Goal: Task Accomplishment & Management: Manage account settings

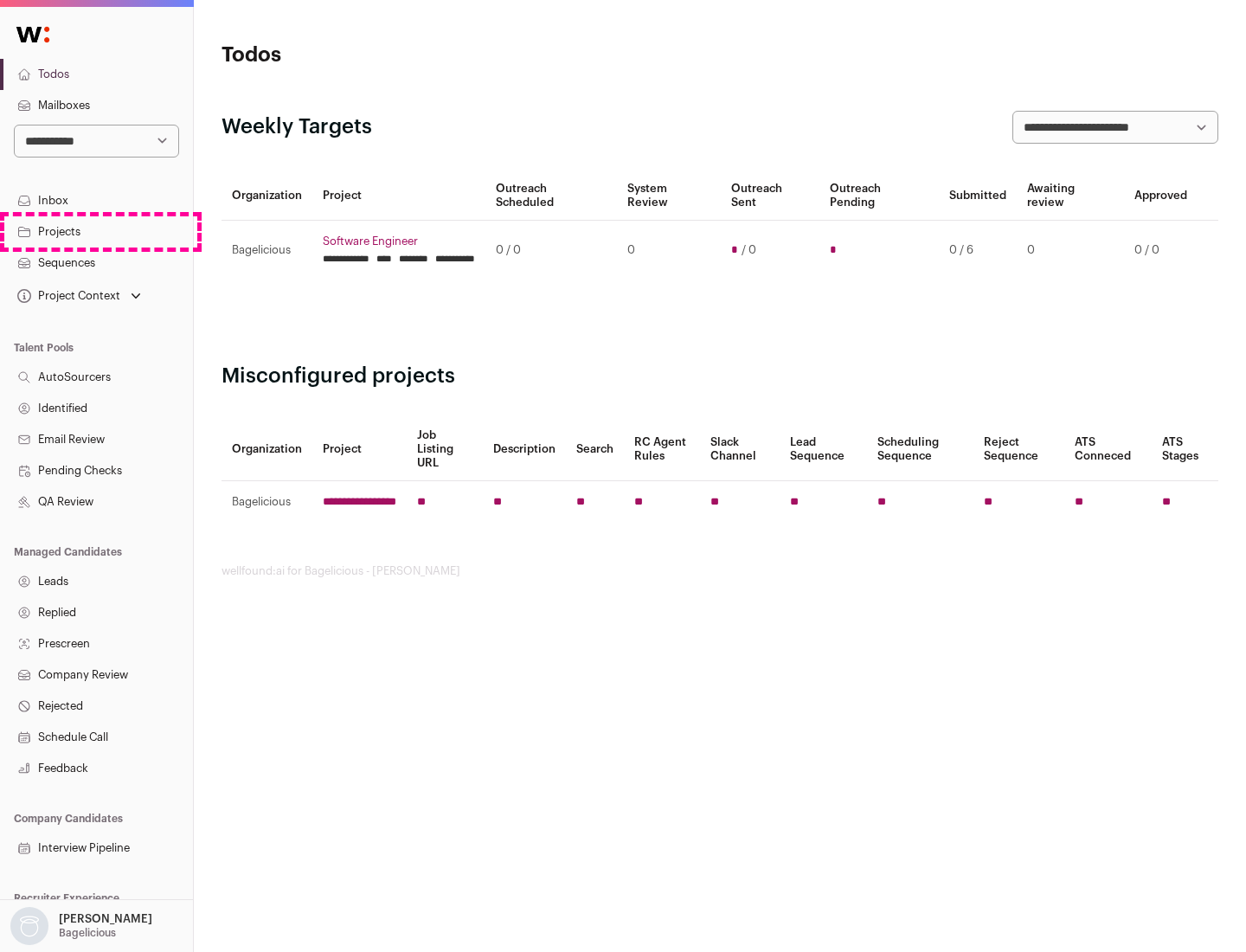
click at [96, 231] on link "Projects" at bounding box center [96, 231] width 193 height 31
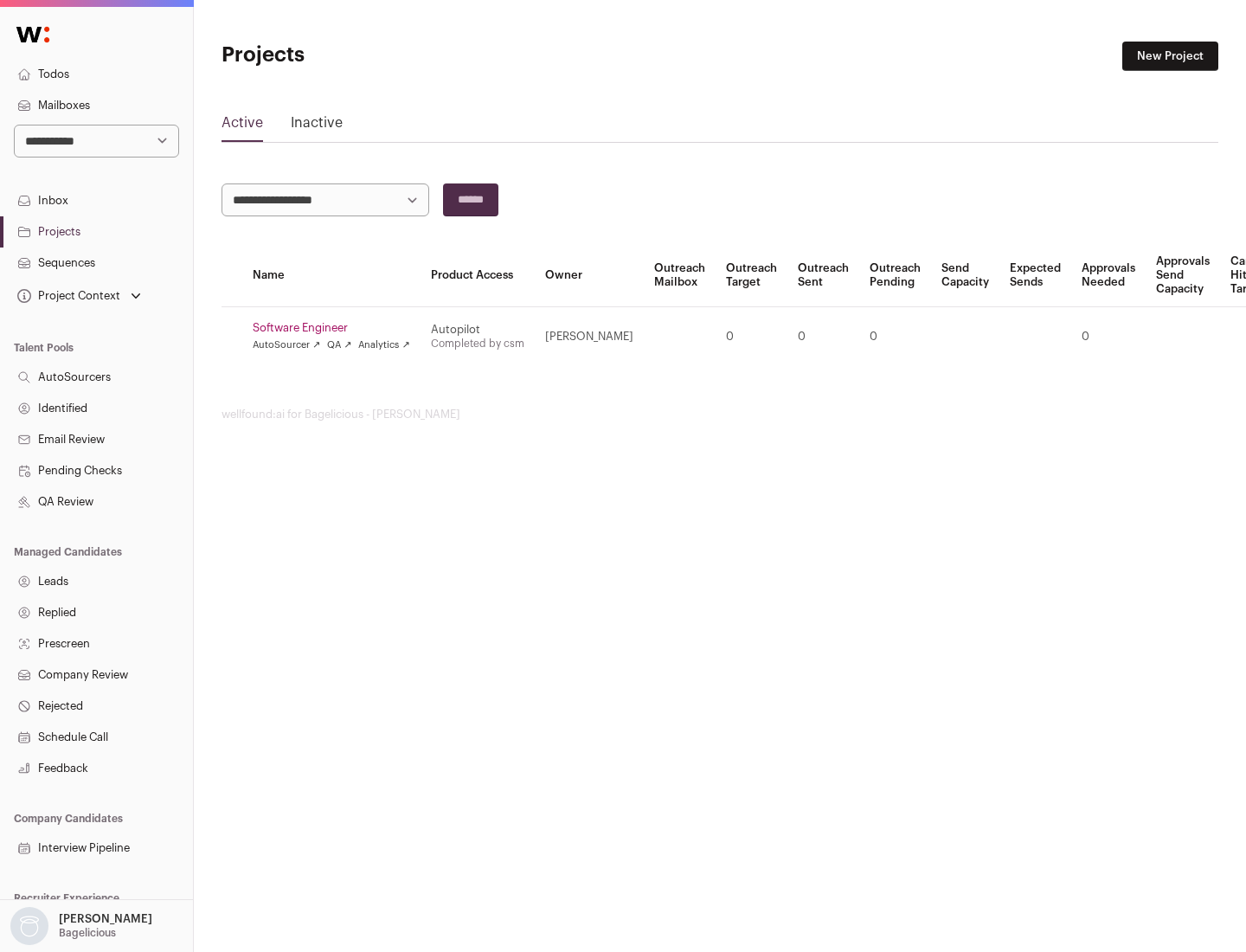
click at [337, 328] on link "Software Engineer" at bounding box center [330, 328] width 157 height 14
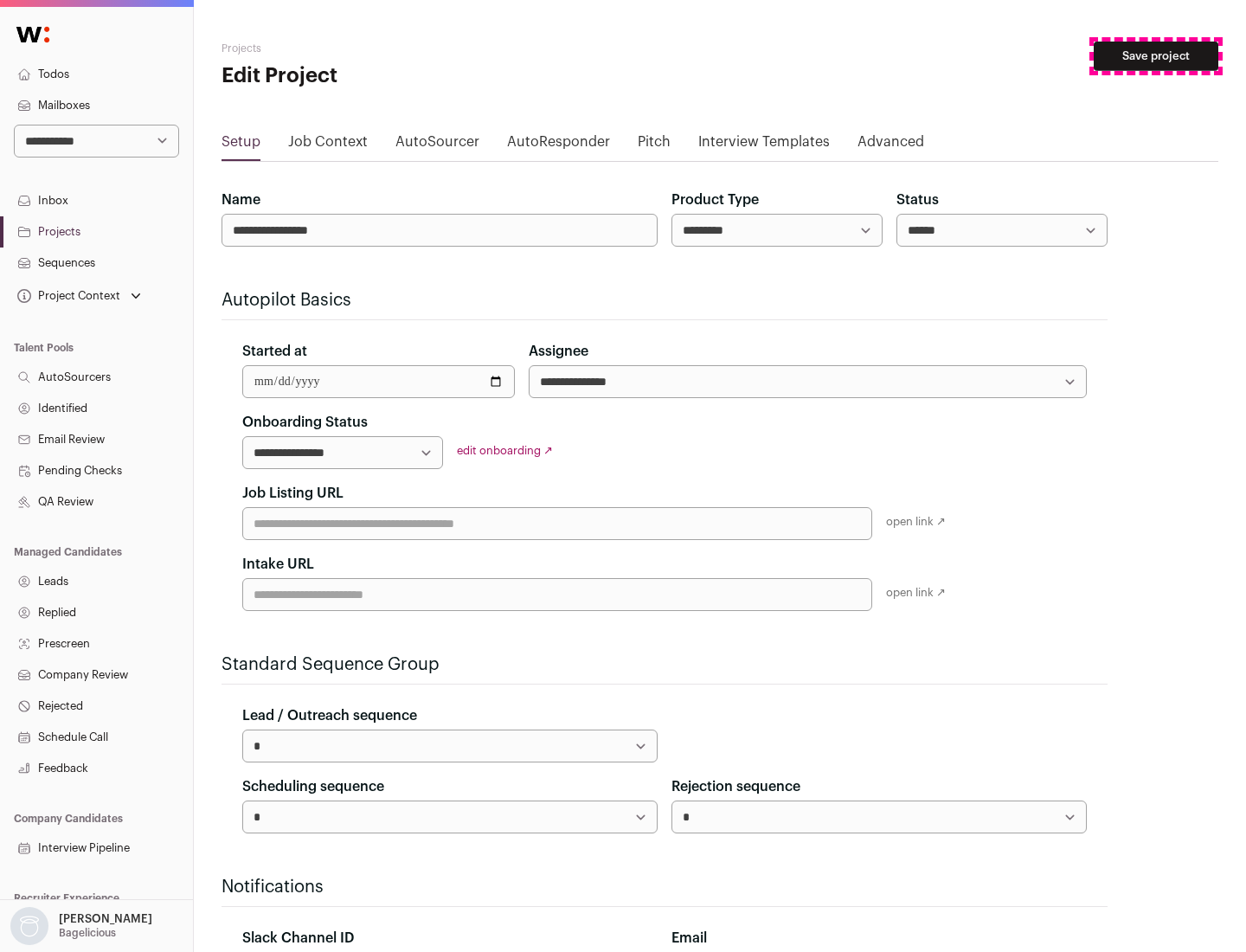
click at [1156, 56] on button "Save project" at bounding box center [1155, 56] width 124 height 29
